Goal: Transaction & Acquisition: Purchase product/service

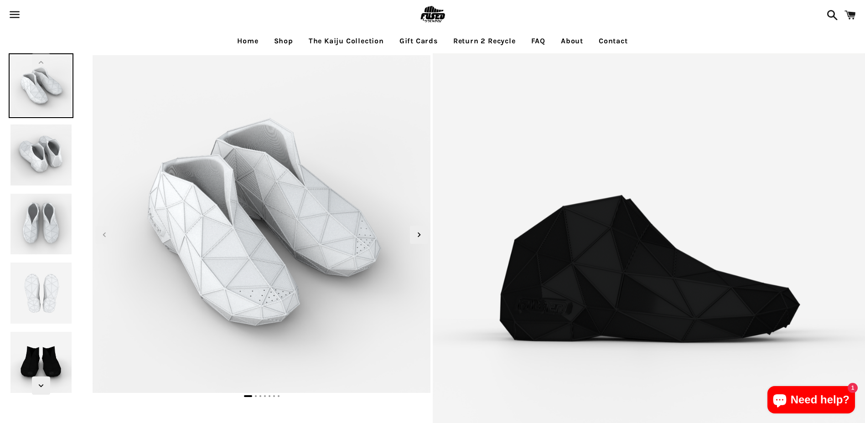
select select "**********"
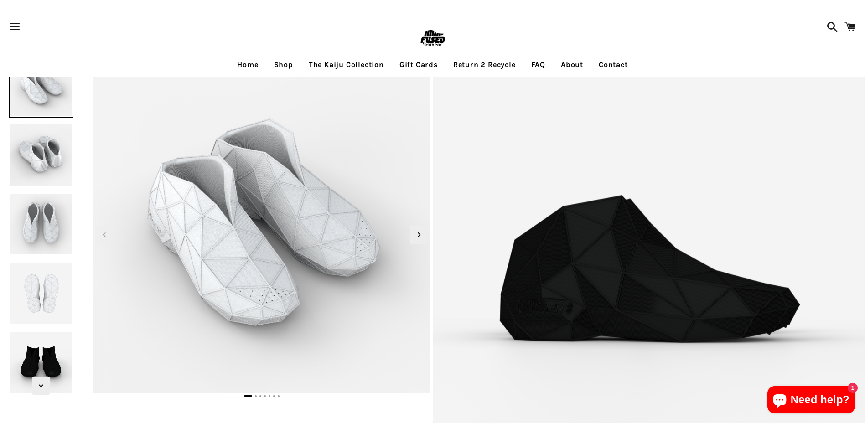
click at [432, 44] on img at bounding box center [433, 39] width 30 height 30
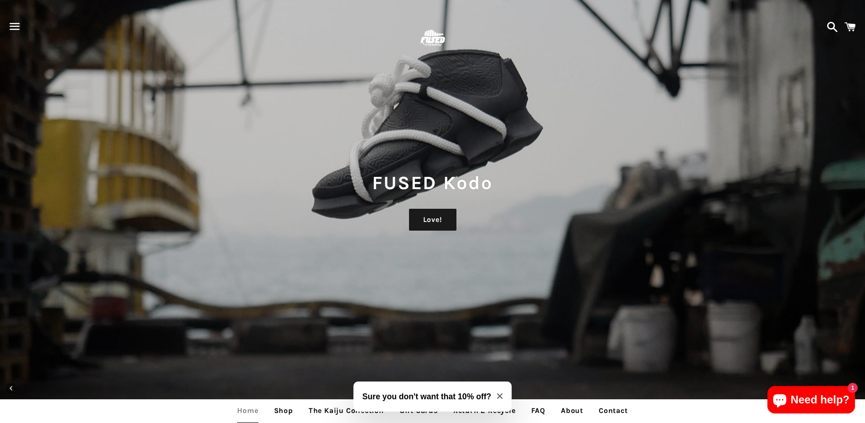
click at [16, 26] on span "button" at bounding box center [15, 26] width 21 height 27
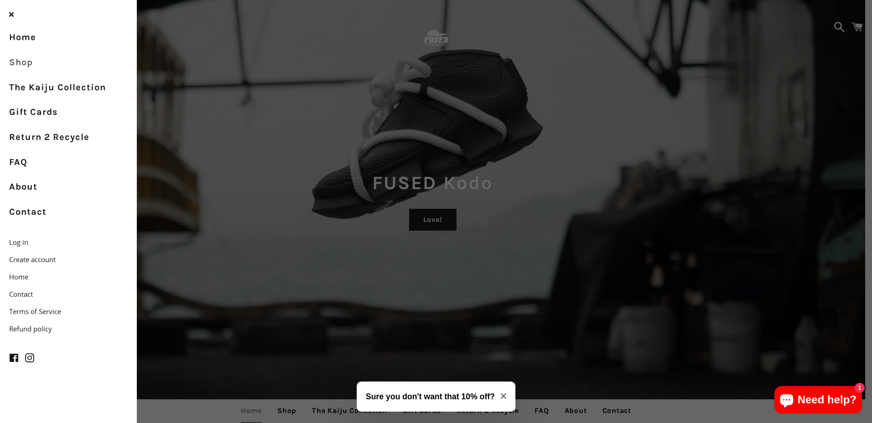
click at [29, 62] on link "Shop" at bounding box center [68, 62] width 137 height 25
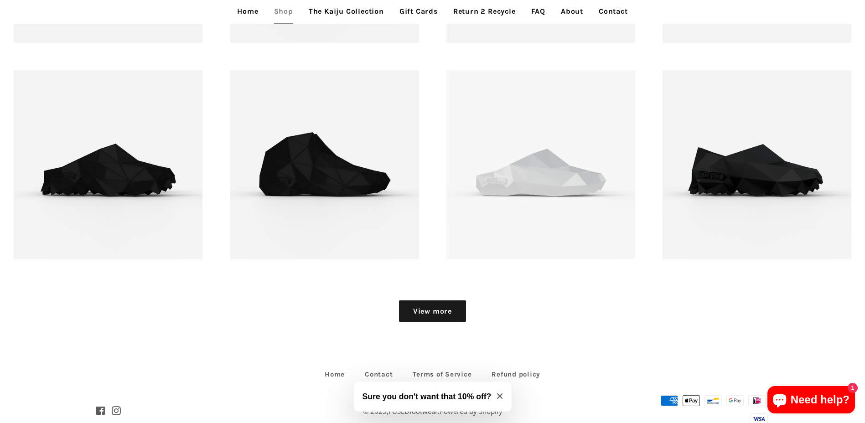
scroll to position [1350, 0]
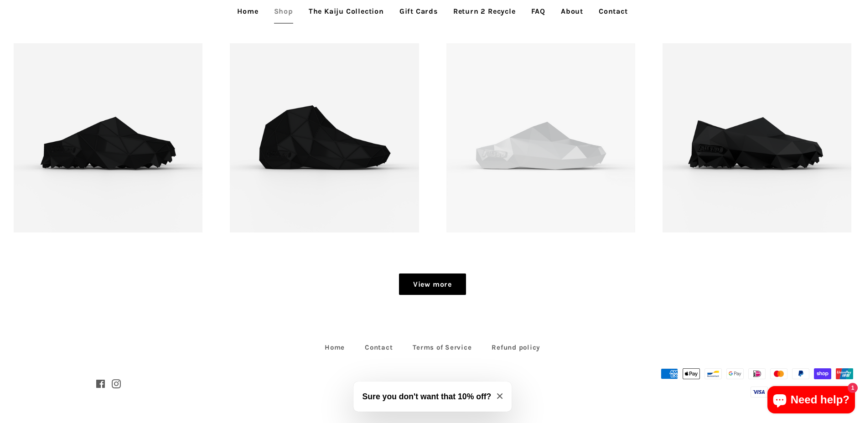
click at [436, 285] on link "View more" at bounding box center [432, 285] width 67 height 22
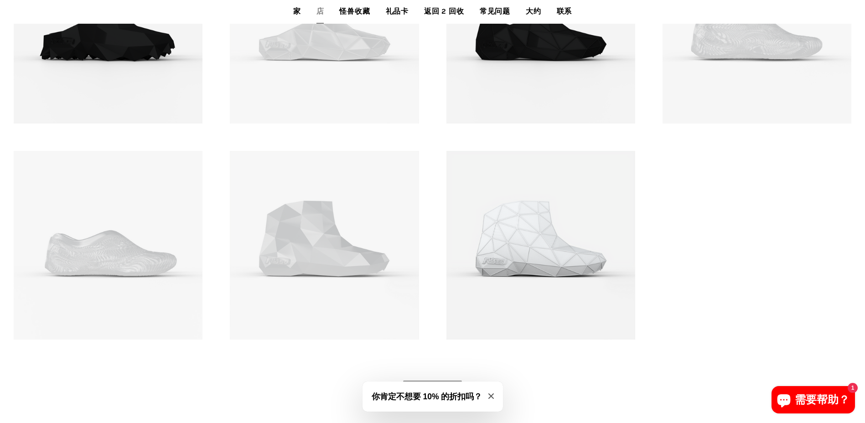
scroll to position [1750, 0]
